Goal: Information Seeking & Learning: Learn about a topic

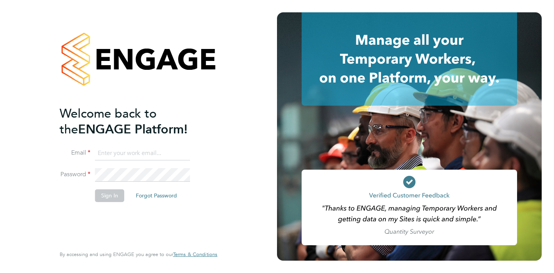
type input "harri@evolve-talent.co.uk"
click at [114, 199] on button "Sign In" at bounding box center [109, 195] width 29 height 12
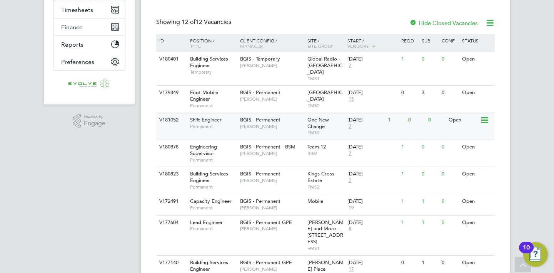
scroll to position [150, 0]
click at [273, 126] on div "BGIS - Permanent Craig Grote" at bounding box center [271, 123] width 67 height 20
click at [273, 152] on div "BGIS - Permanent - BSM Nilesh Makwana" at bounding box center [271, 150] width 67 height 20
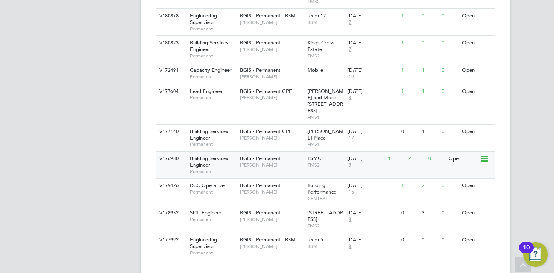
scroll to position [283, 0]
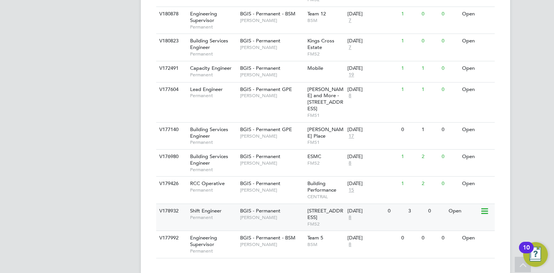
click at [287, 204] on div "BGIS - Permanent Paul Wilson" at bounding box center [271, 214] width 67 height 20
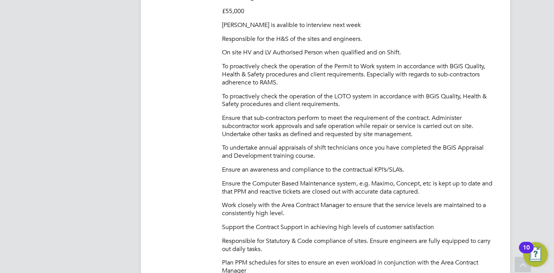
scroll to position [405, 0]
